Goal: Transaction & Acquisition: Purchase product/service

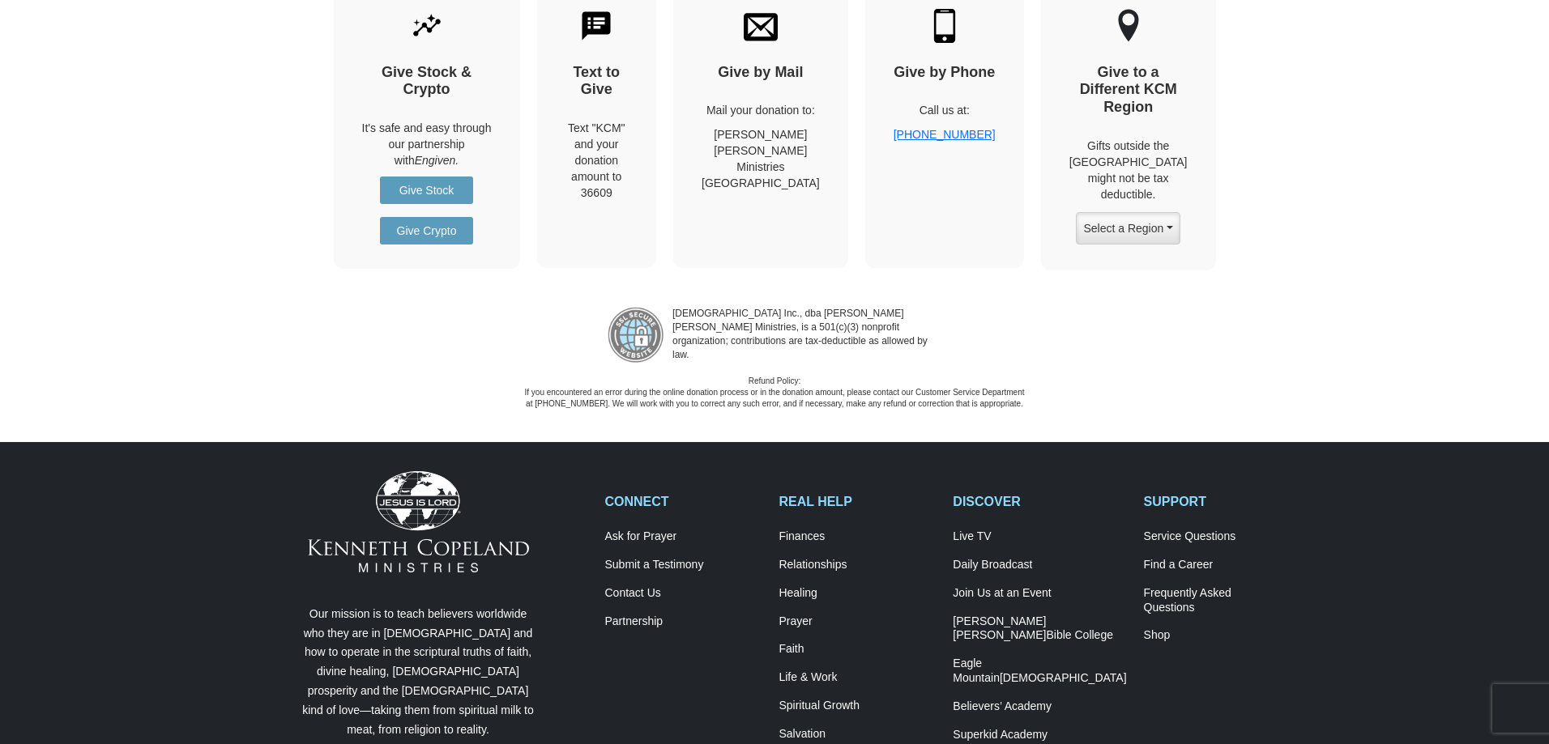
scroll to position [2268, 0]
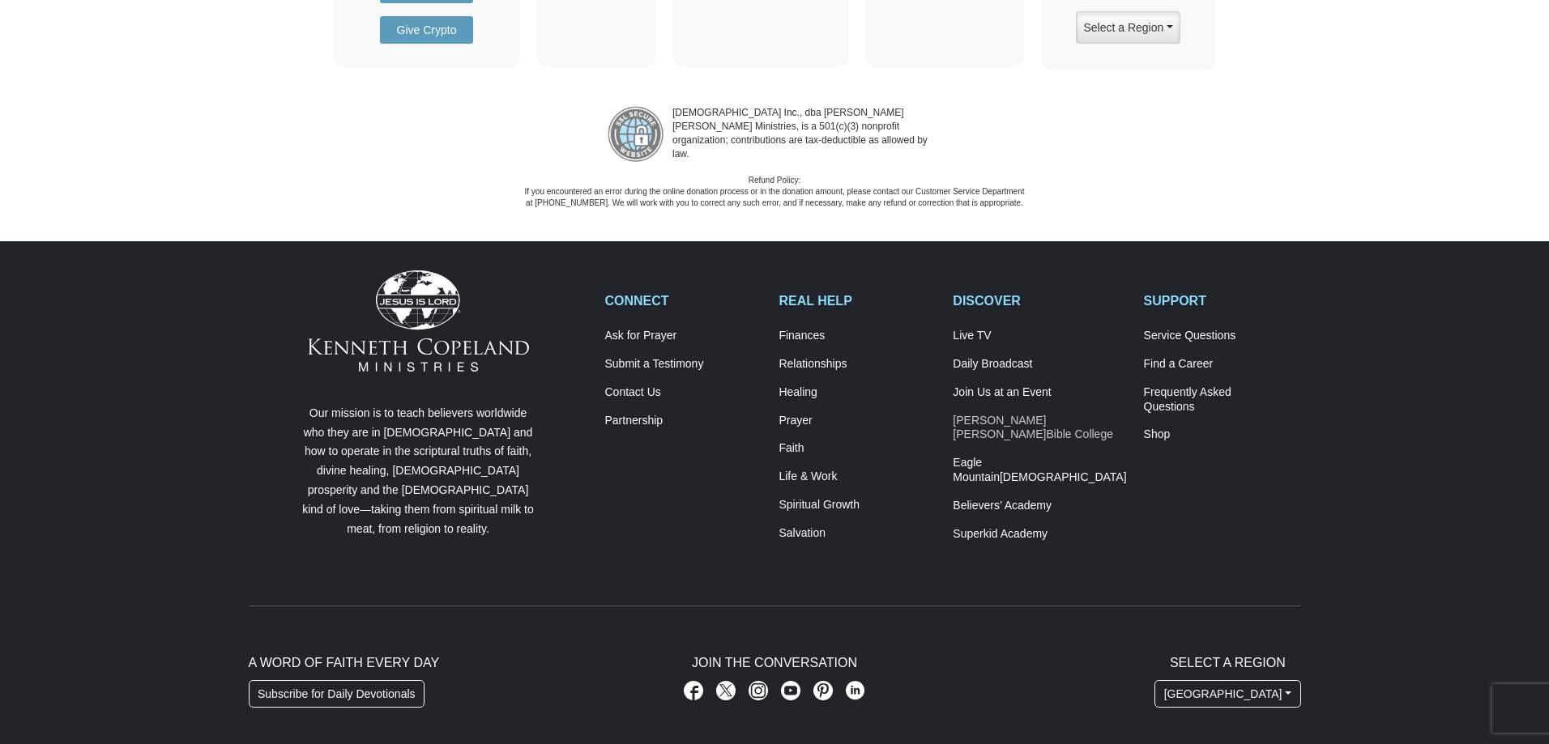
click at [1046, 429] on span "Bible College" at bounding box center [1079, 434] width 67 height 13
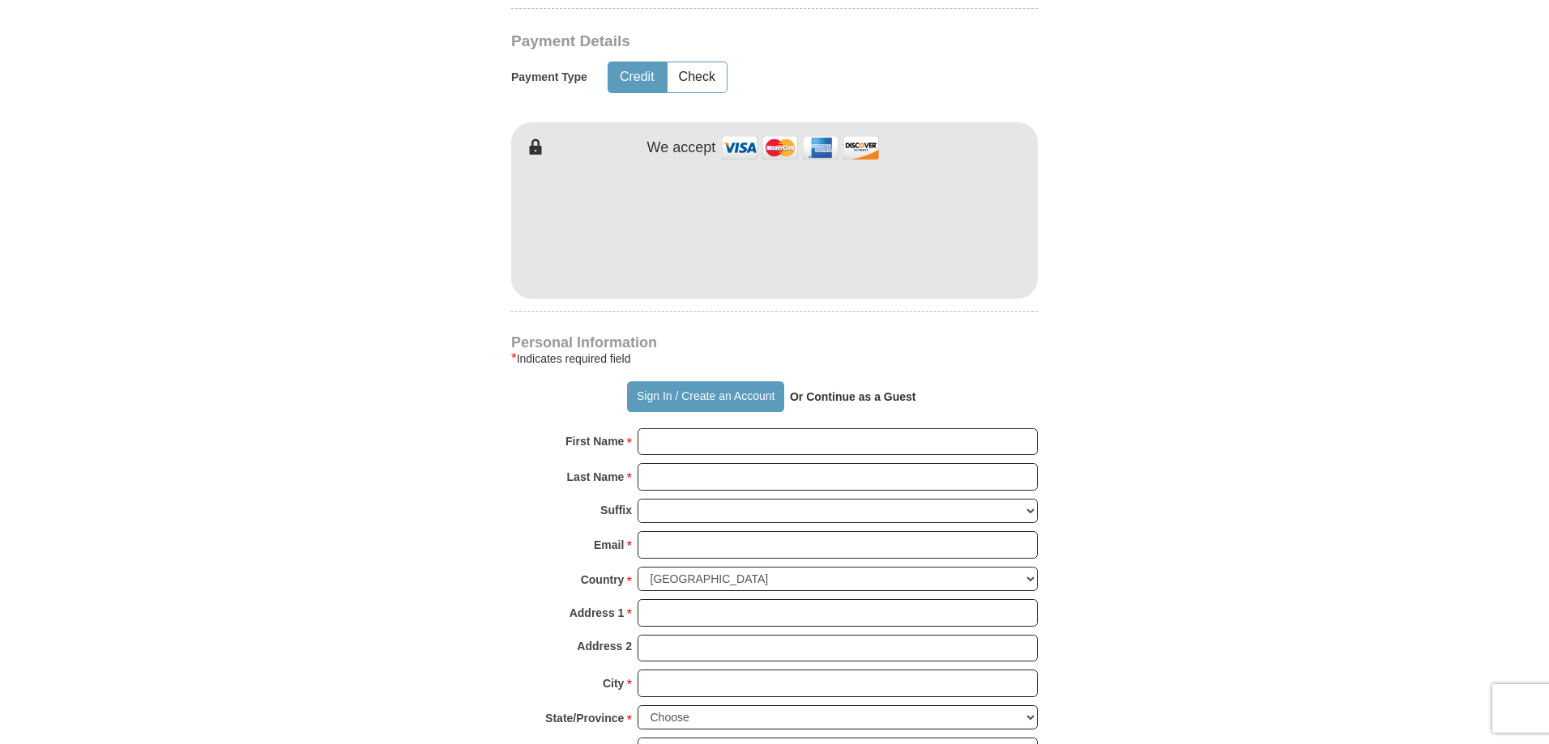
scroll to position [162, 0]
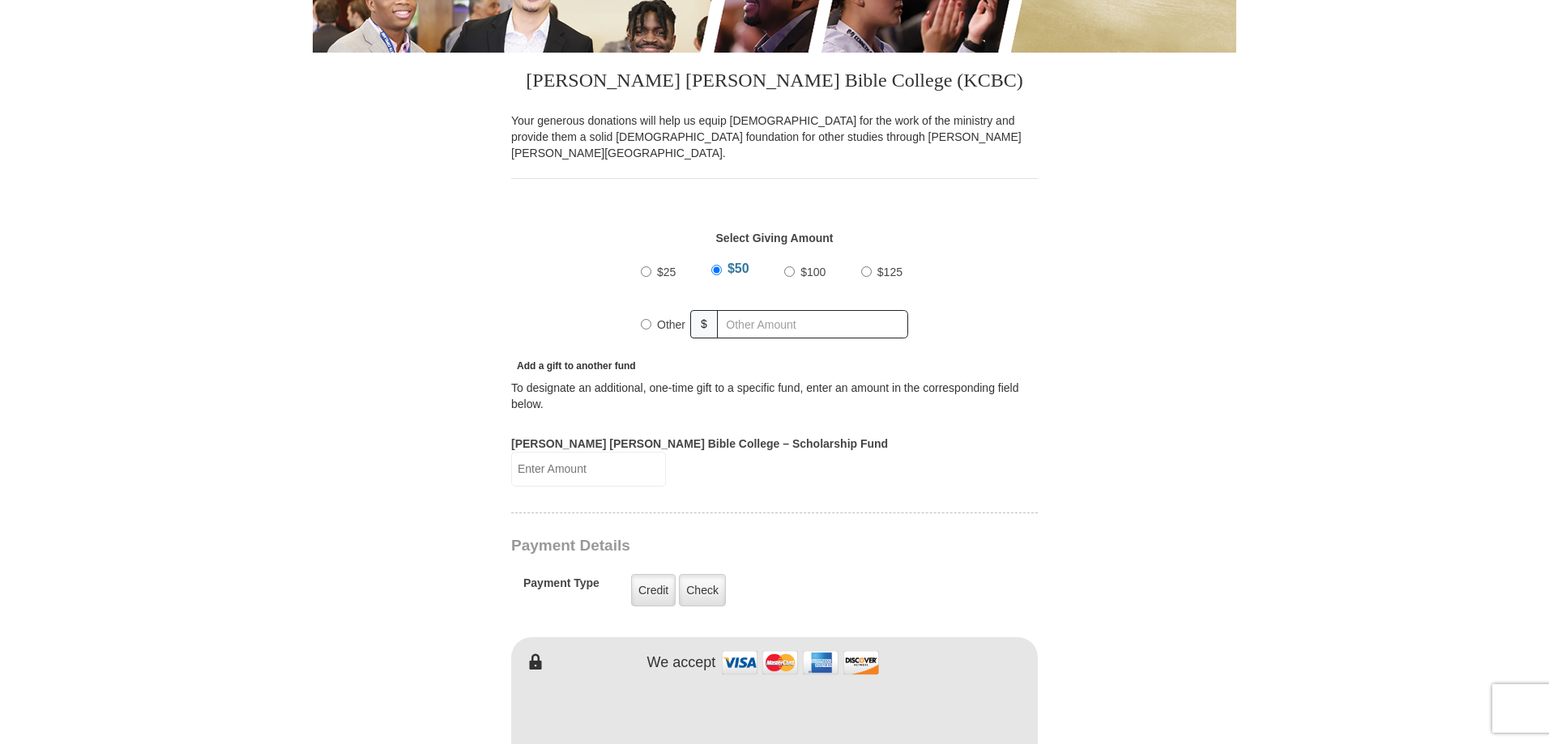
scroll to position [405, 0]
click at [666, 454] on input "[PERSON_NAME] [PERSON_NAME] Bible College – Scholarship Fund" at bounding box center [588, 471] width 155 height 35
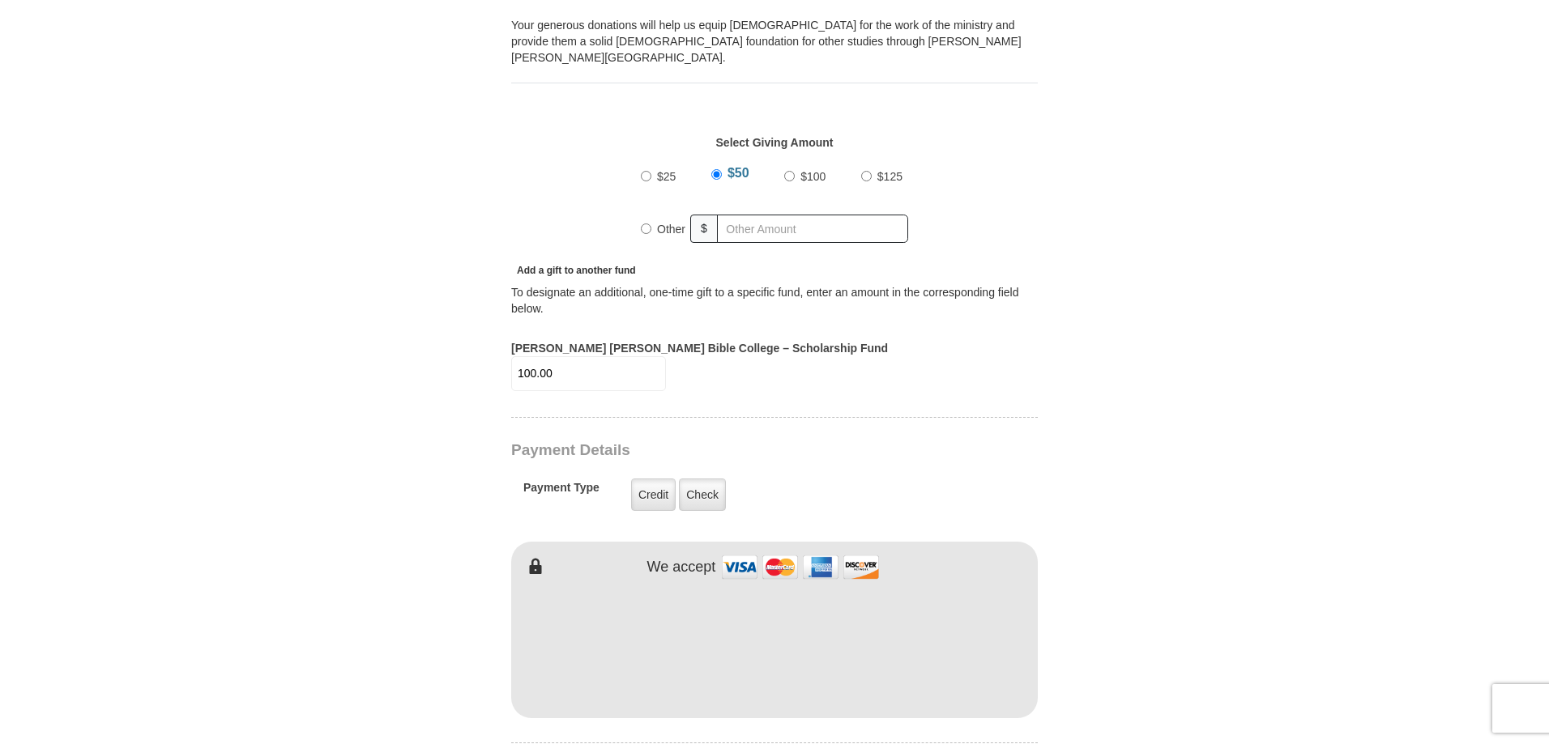
scroll to position [486, 0]
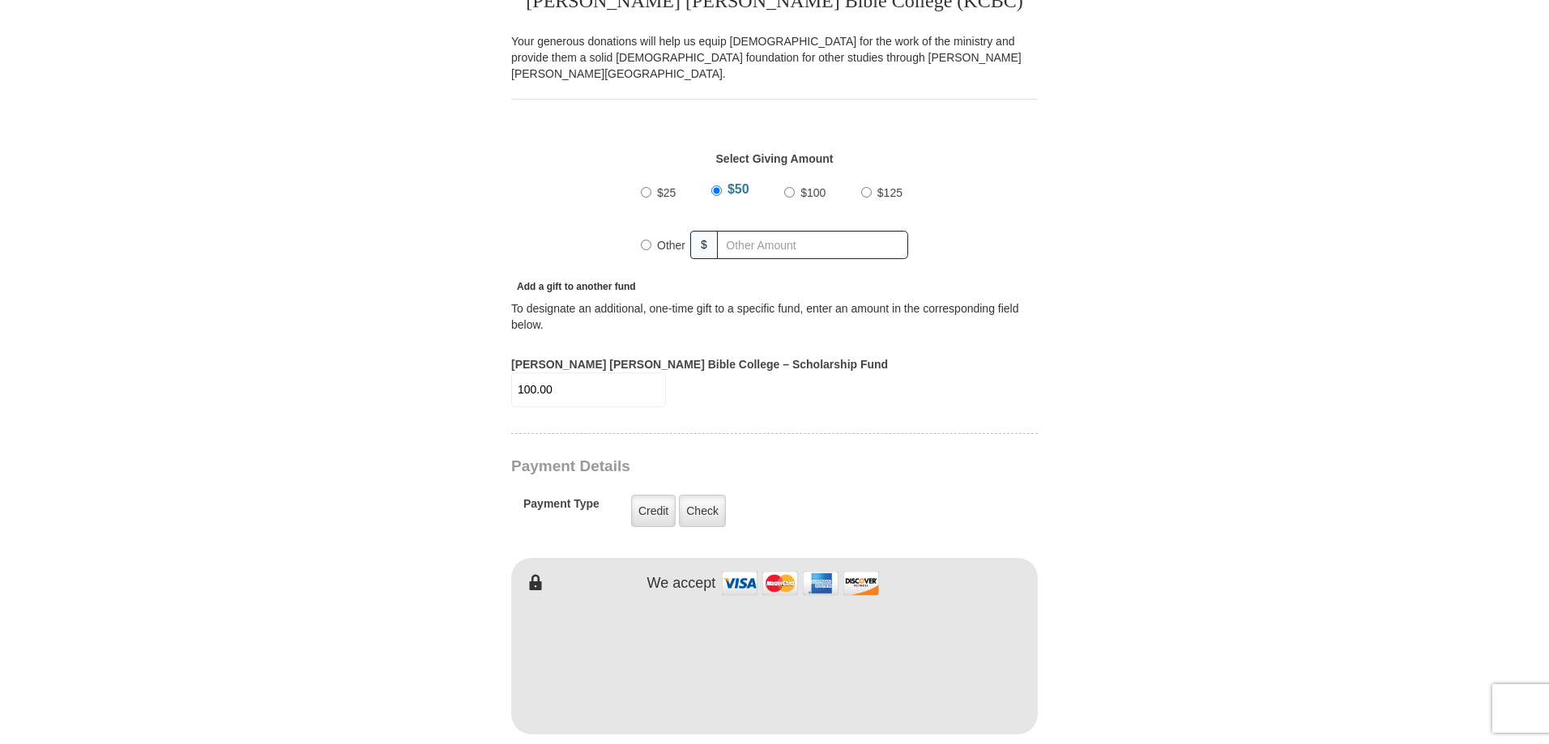
type input "100.00"
click at [646, 258] on div "$25 $50 $100 $125 Other $" at bounding box center [774, 225] width 283 height 105
click at [645, 240] on input "Other" at bounding box center [646, 245] width 11 height 11
radio input "true"
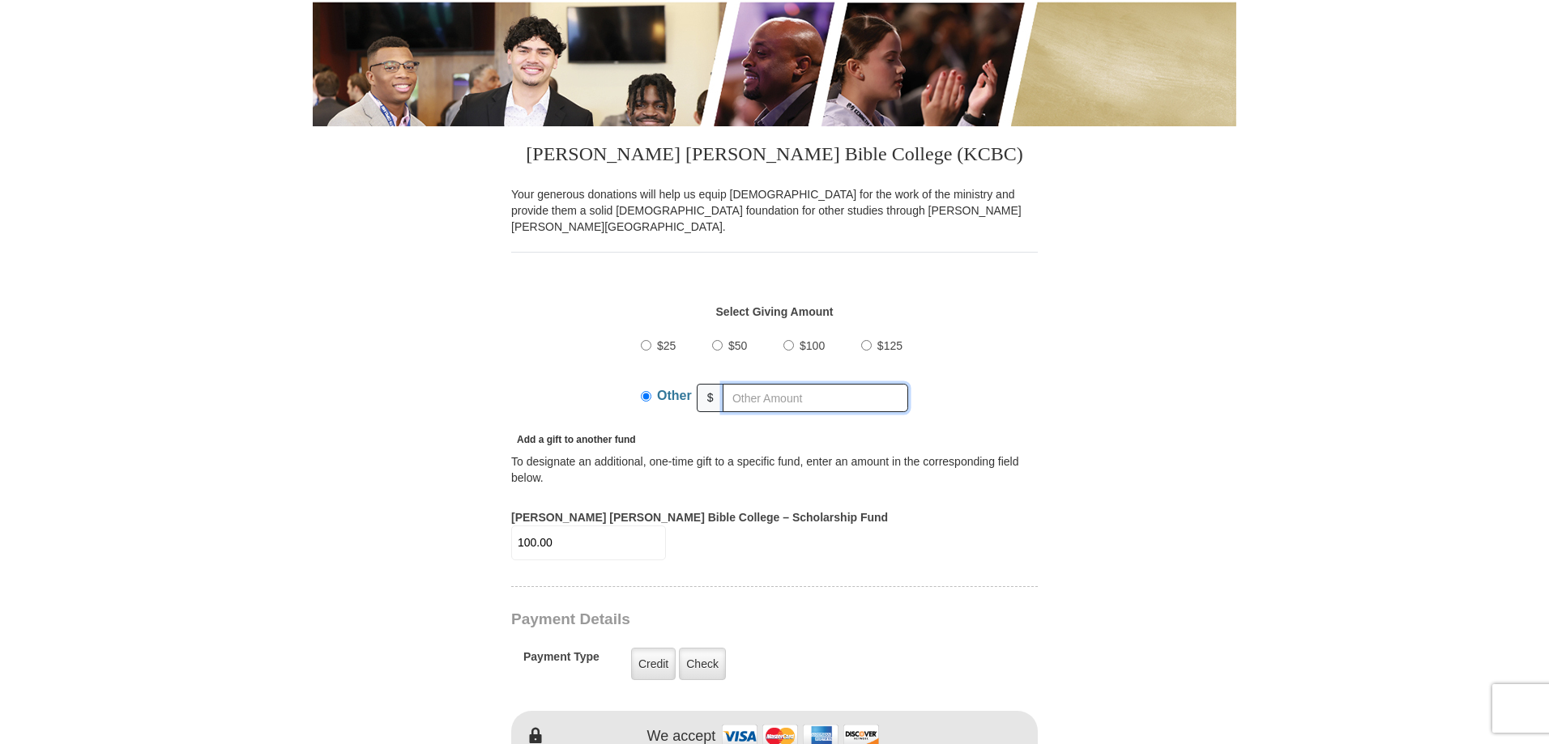
scroll to position [0, 0]
